Goal: Navigation & Orientation: Find specific page/section

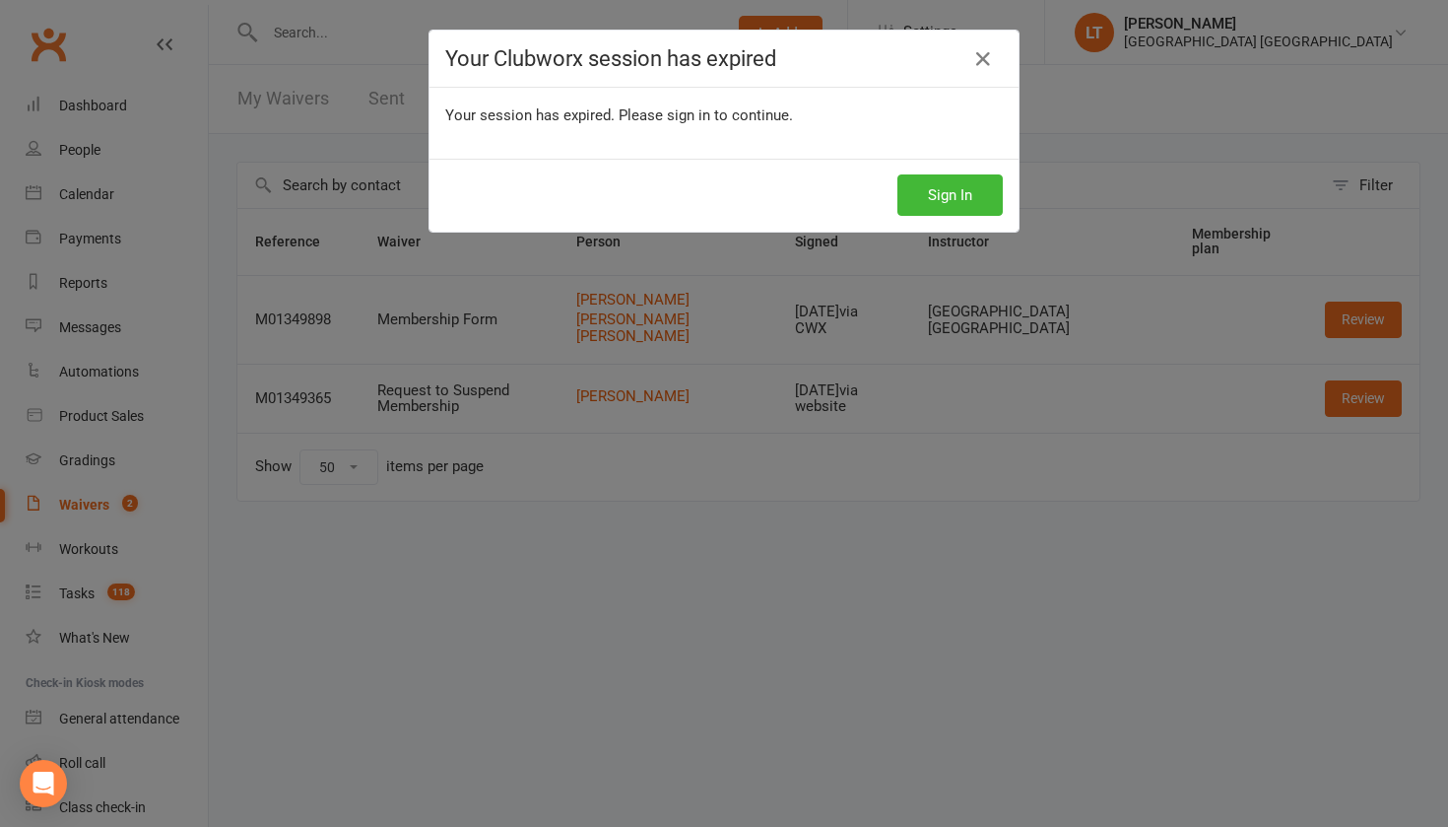
select select "50"
click at [977, 197] on button "Sign In" at bounding box center [950, 194] width 105 height 41
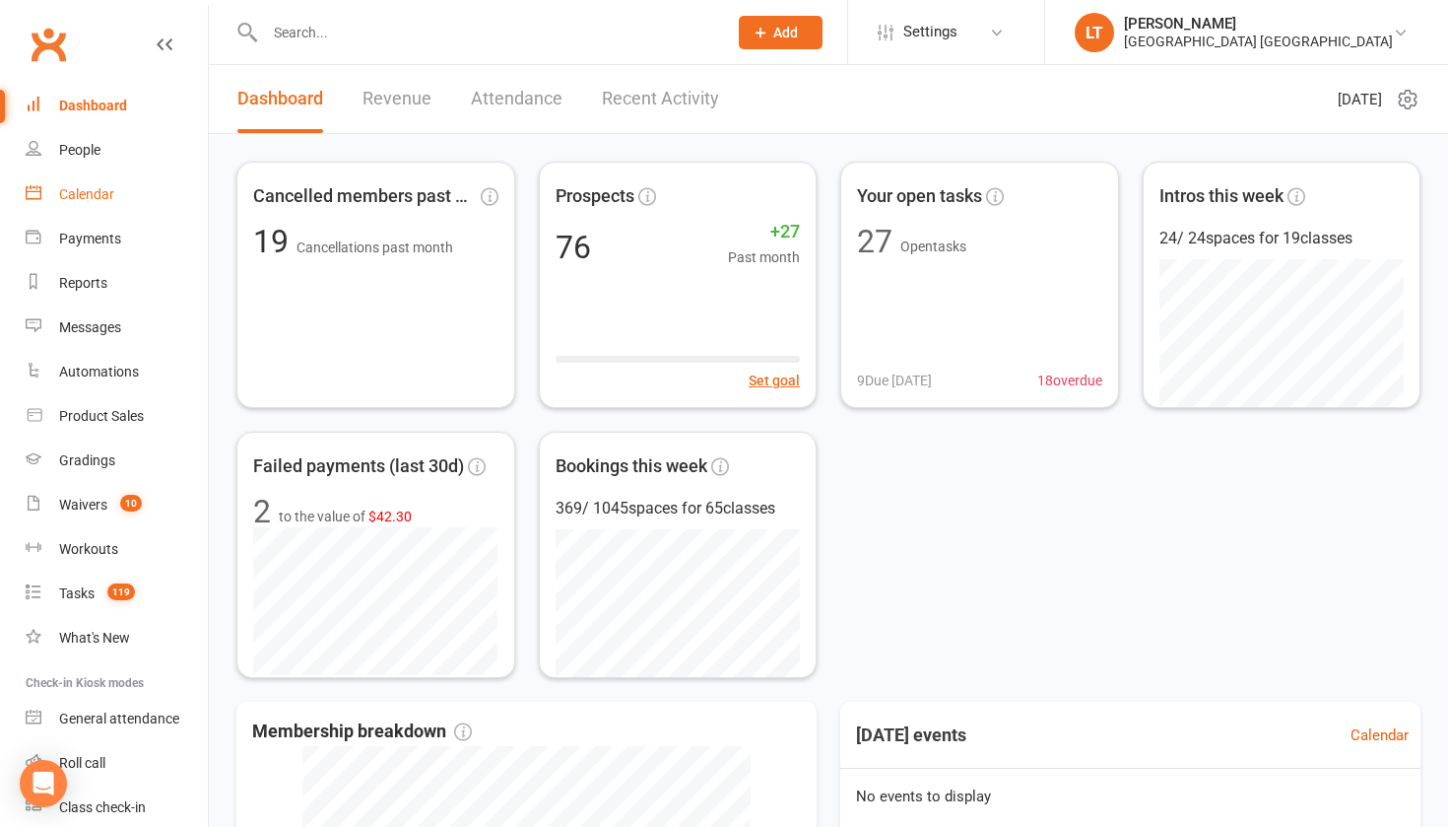
click at [77, 195] on div "Calendar" at bounding box center [86, 194] width 55 height 16
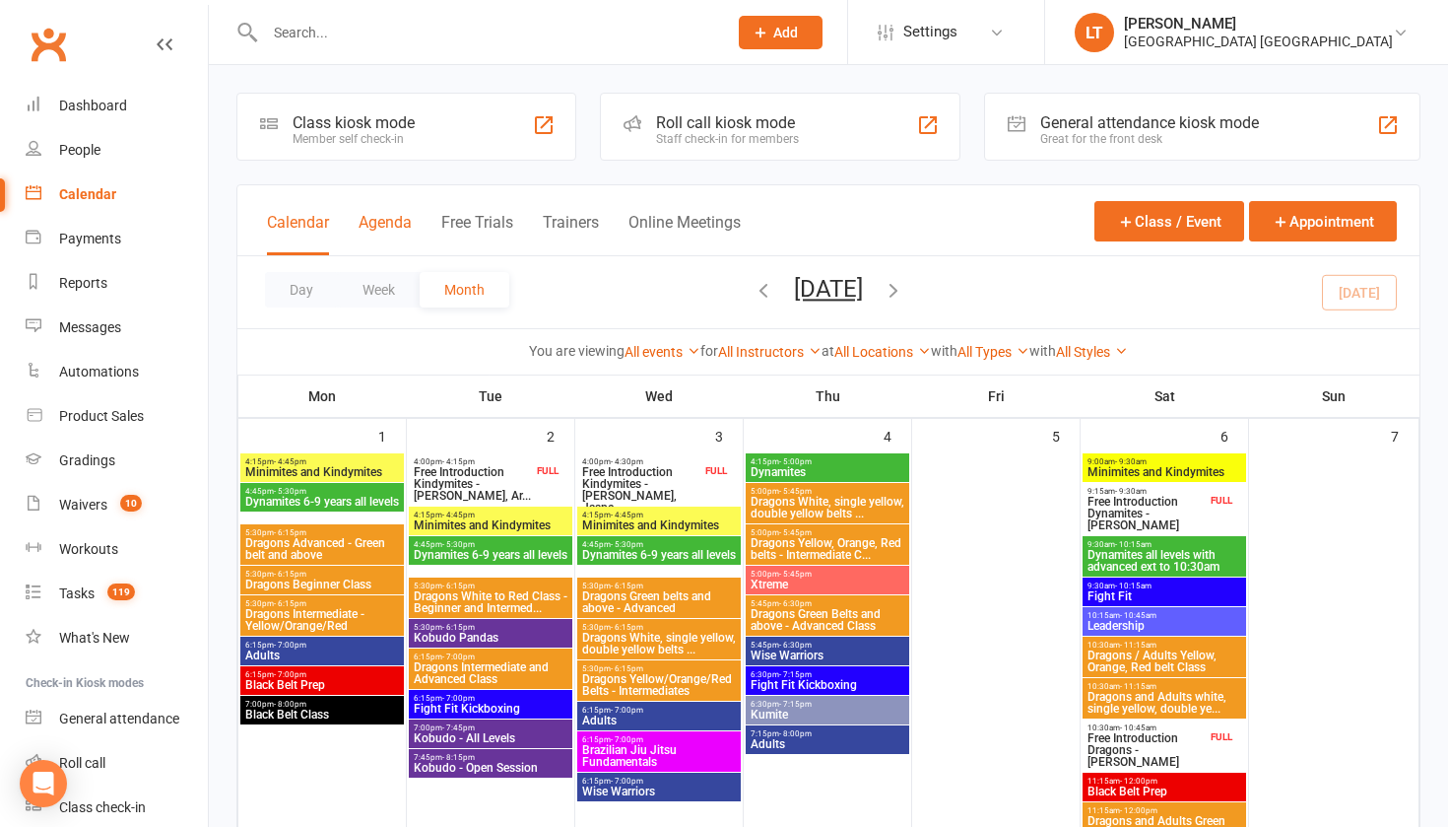
click at [396, 218] on button "Agenda" at bounding box center [385, 234] width 53 height 42
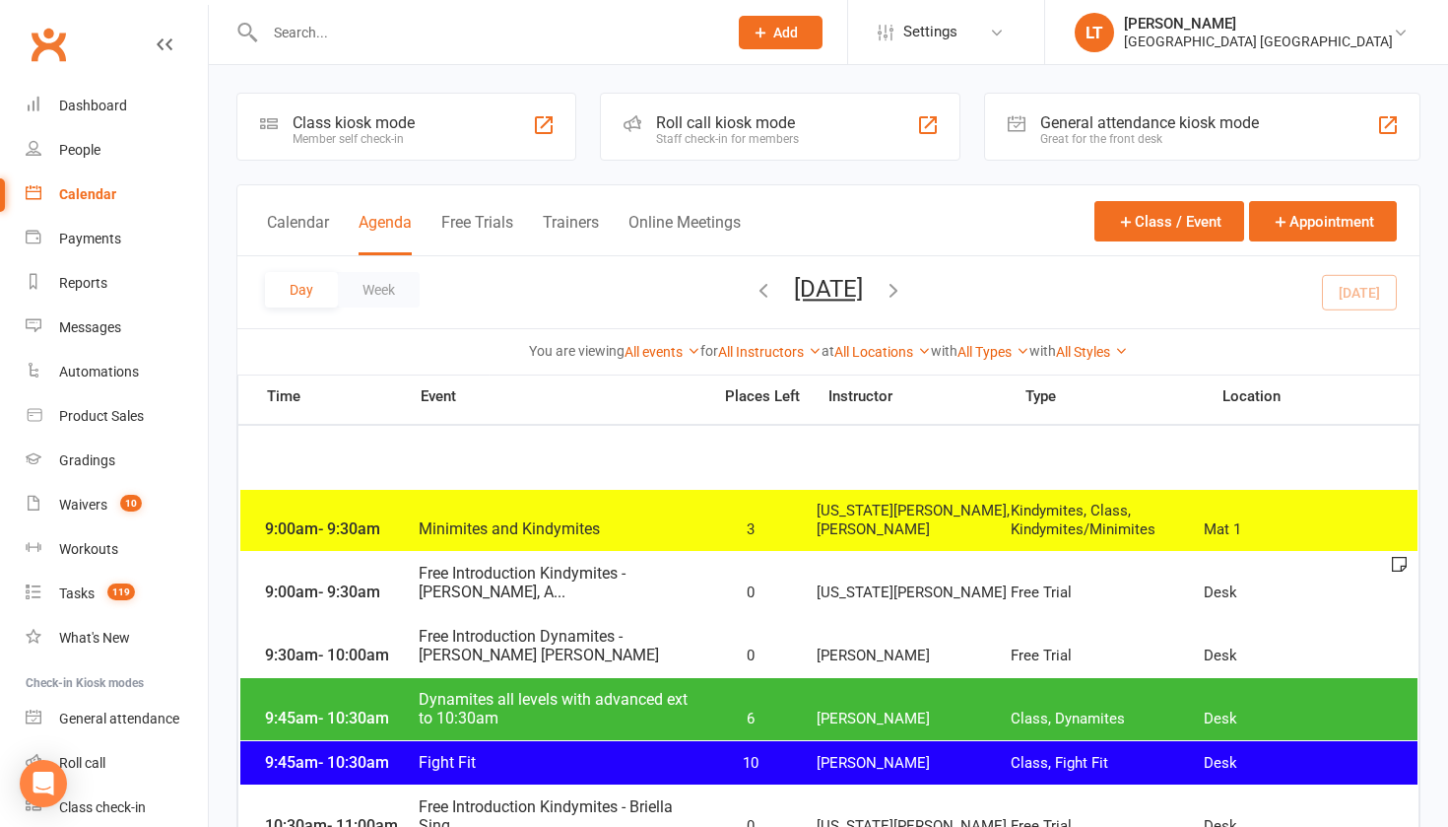
click at [905, 289] on icon "button" at bounding box center [894, 290] width 22 height 22
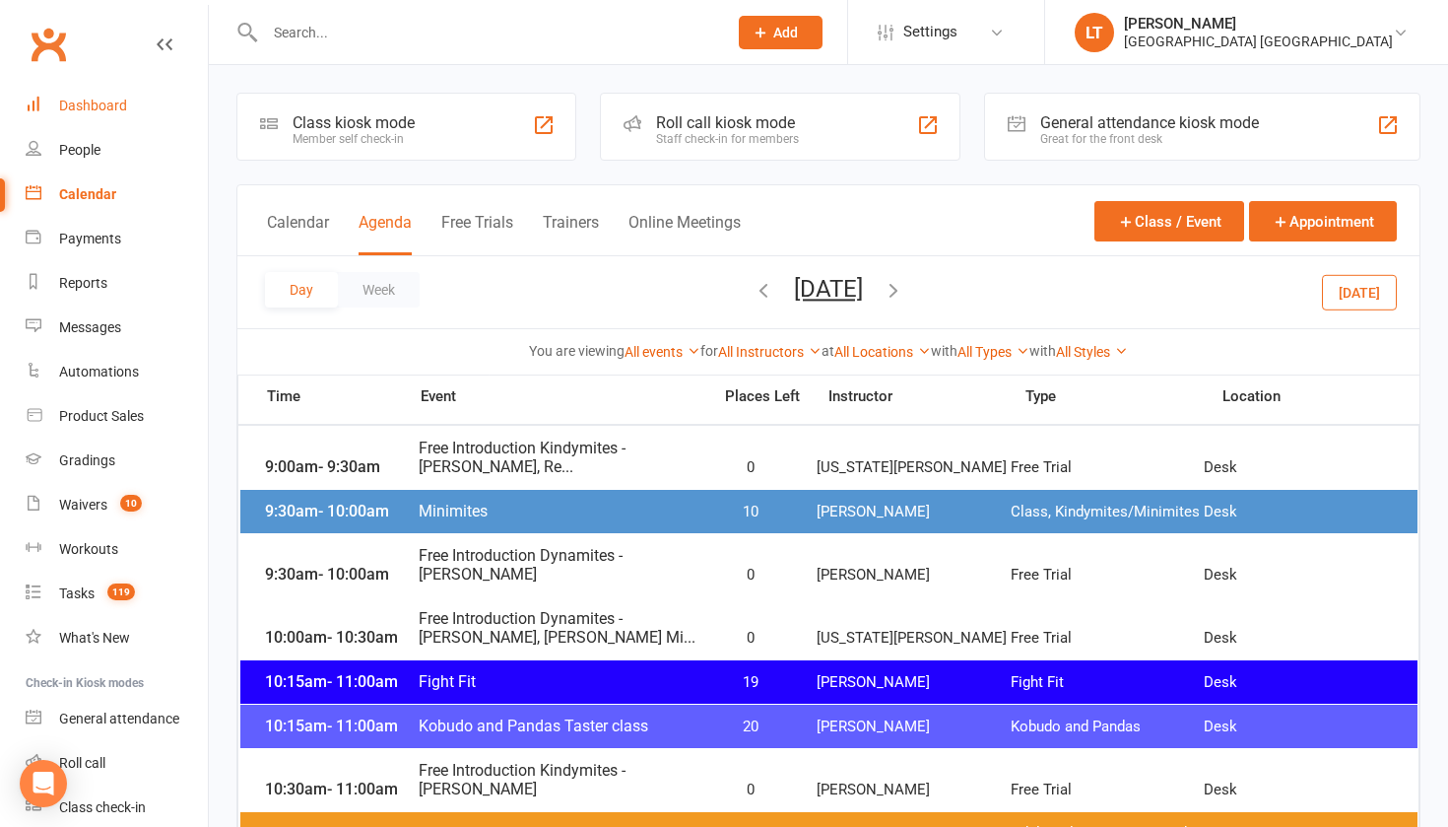
click at [97, 109] on div "Dashboard" at bounding box center [93, 106] width 68 height 16
